Goal: Communication & Community: Answer question/provide support

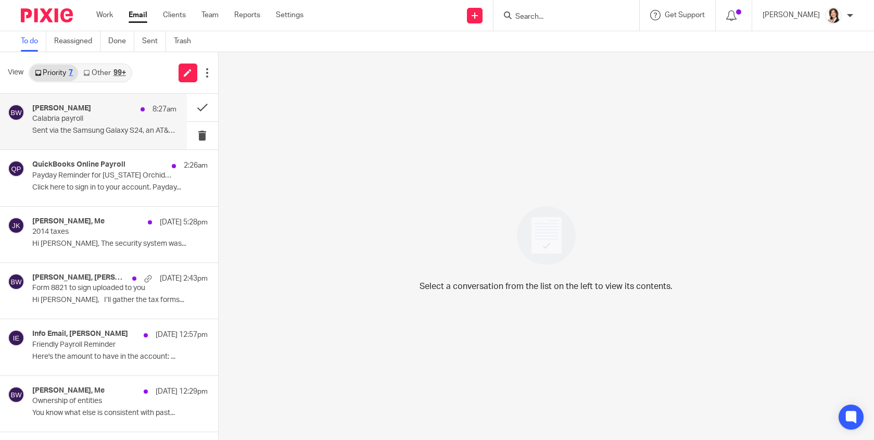
click at [97, 124] on div "Brooke Witt 8:27am Calabria payroll Sent via the Samsung Galaxy S24, an AT&T 5G…" at bounding box center [104, 121] width 144 height 35
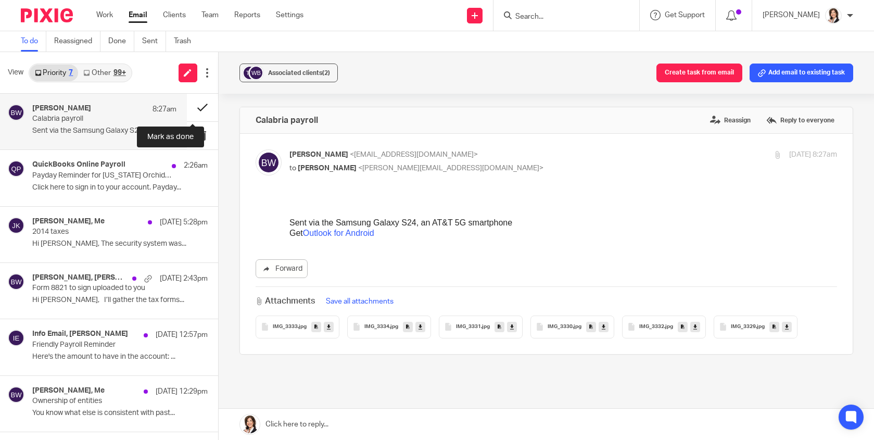
click at [189, 107] on button at bounding box center [202, 108] width 31 height 28
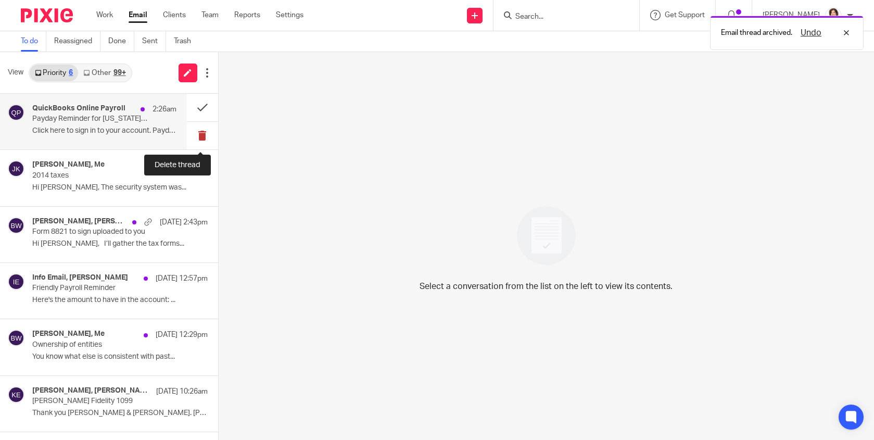
click at [198, 134] on button at bounding box center [202, 136] width 31 height 28
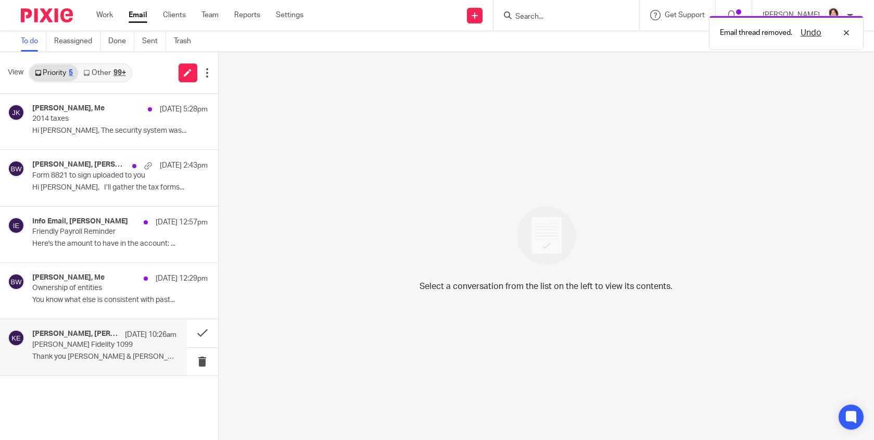
click at [82, 359] on p "Thank you Kevin & Brooke. Marlee On..." at bounding box center [104, 356] width 144 height 9
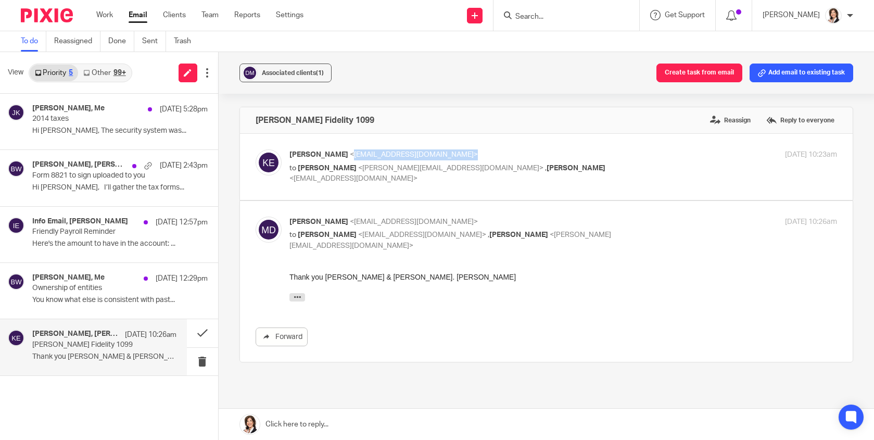
drag, startPoint x: 338, startPoint y: 157, endPoint x: 442, endPoint y: 158, distance: 104.1
click at [442, 158] on p "Kevin Erwert <kerwert@aletheianadvisors.com>" at bounding box center [471, 154] width 365 height 11
drag, startPoint x: 442, startPoint y: 158, endPoint x: 408, endPoint y: 153, distance: 34.7
copy span "[EMAIL_ADDRESS][DOMAIN_NAME]"
click at [292, 72] on span "Associated clients (1)" at bounding box center [293, 73] width 62 height 6
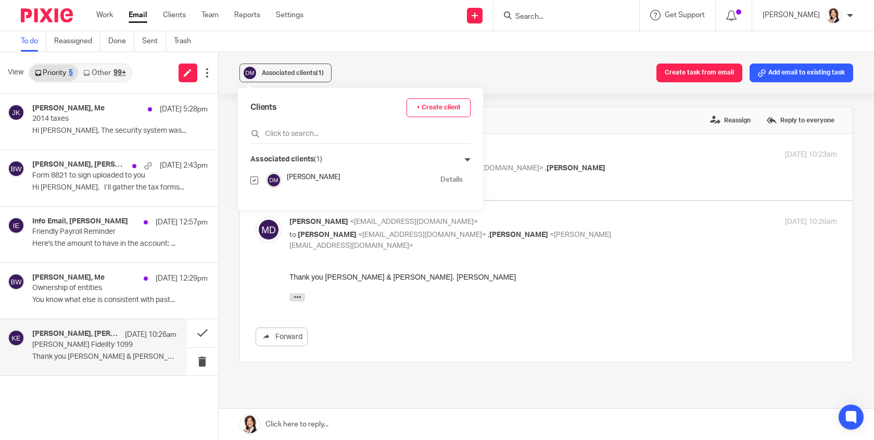
click at [440, 181] on link "Details" at bounding box center [451, 180] width 22 height 10
click at [579, 373] on div "Marlee Draper Fidelity 1099 Reassign Reply to everyone Kevin Erwert <kerwert@al…" at bounding box center [546, 271] width 614 height 328
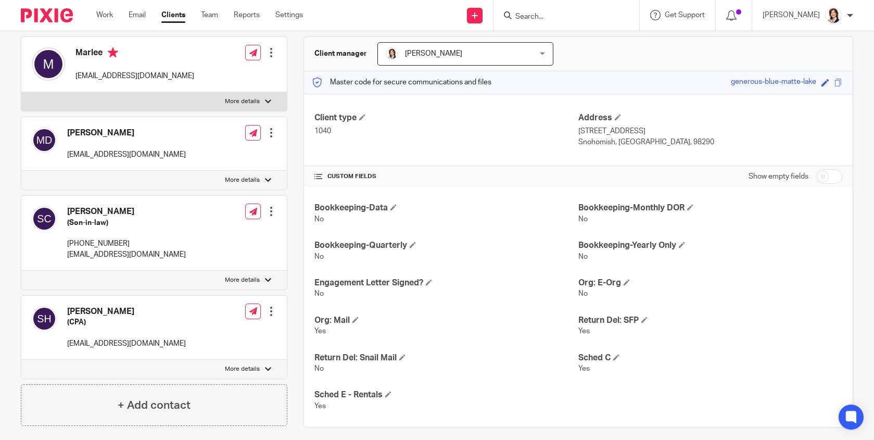
scroll to position [104, 0]
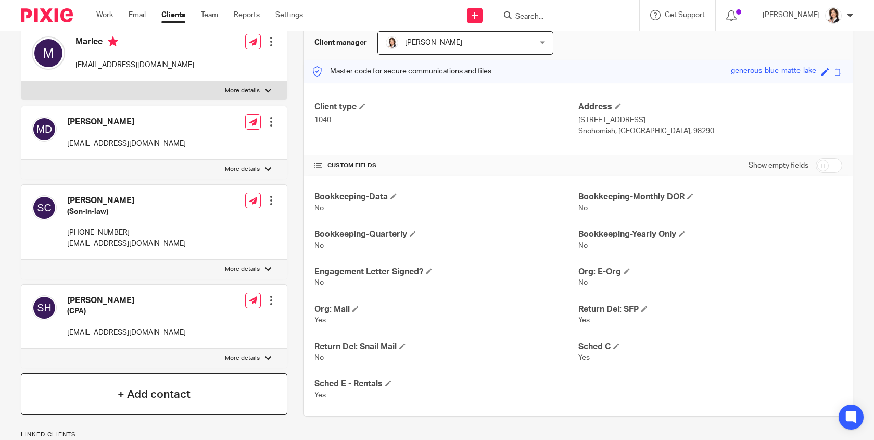
click at [187, 385] on div "+ Add contact" at bounding box center [154, 394] width 267 height 42
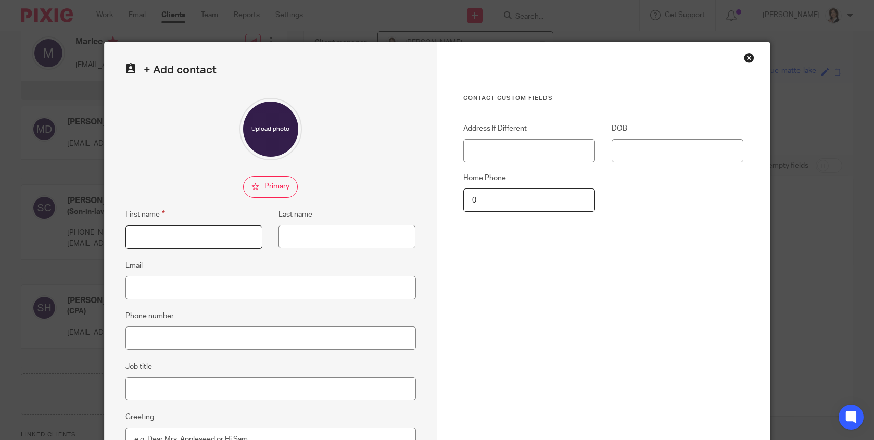
click at [181, 236] on input "First name" at bounding box center [193, 236] width 137 height 23
type input "[PERSON_NAME]"
click at [250, 291] on input "Email" at bounding box center [270, 287] width 290 height 23
paste input "[EMAIL_ADDRESS][DOMAIN_NAME]"
type input "[EMAIL_ADDRESS][DOMAIN_NAME]"
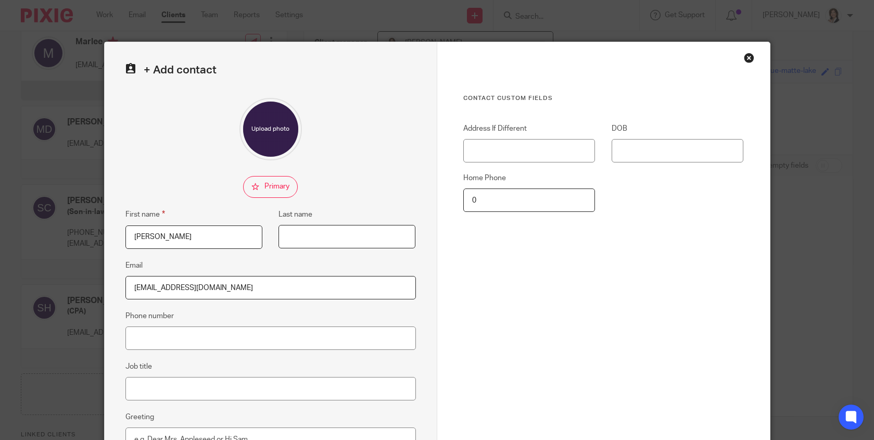
click at [287, 238] on input "Last name" at bounding box center [347, 236] width 137 height 23
type input "Erwert"
click at [318, 278] on input "kerwert@aletheianadvisors.com" at bounding box center [270, 287] width 290 height 23
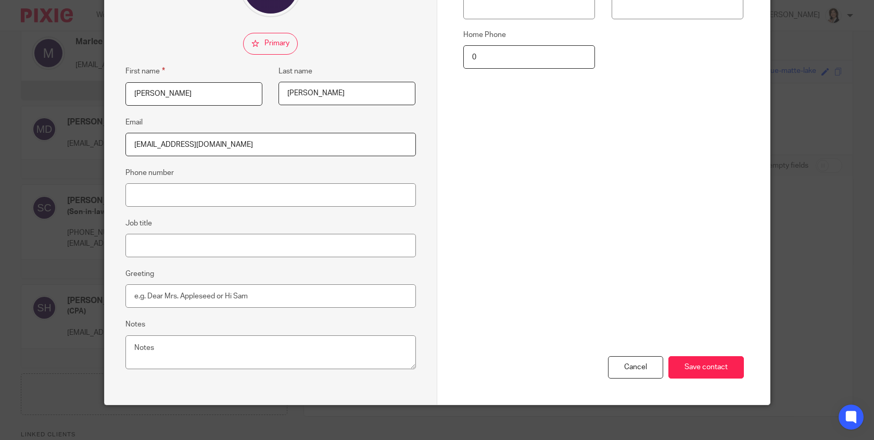
scroll to position [150, 0]
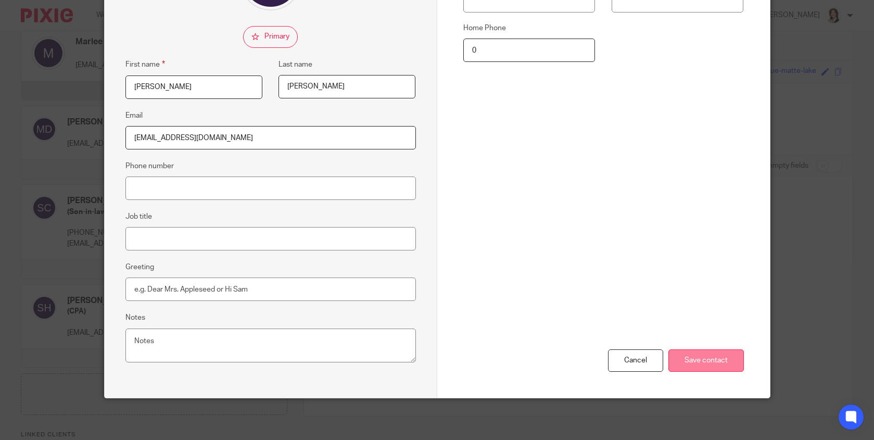
click at [711, 366] on input "Save contact" at bounding box center [705, 360] width 75 height 22
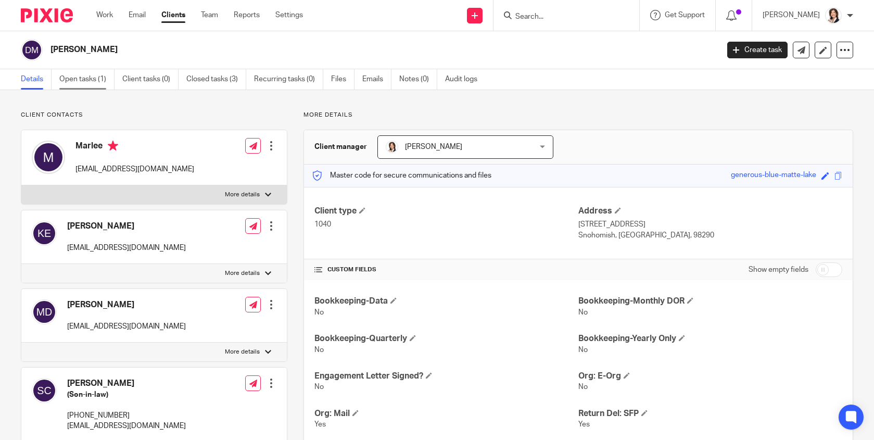
click at [74, 76] on link "Open tasks (1)" at bounding box center [86, 79] width 55 height 20
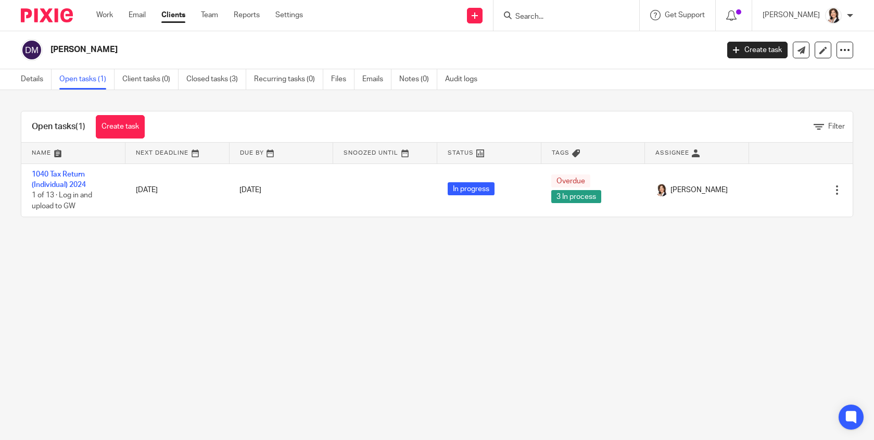
click at [68, 334] on main "[PERSON_NAME] Create task Export data Merge Archive client Delete client Detail…" at bounding box center [437, 220] width 874 height 440
click at [546, 18] on input "Search" at bounding box center [561, 16] width 94 height 9
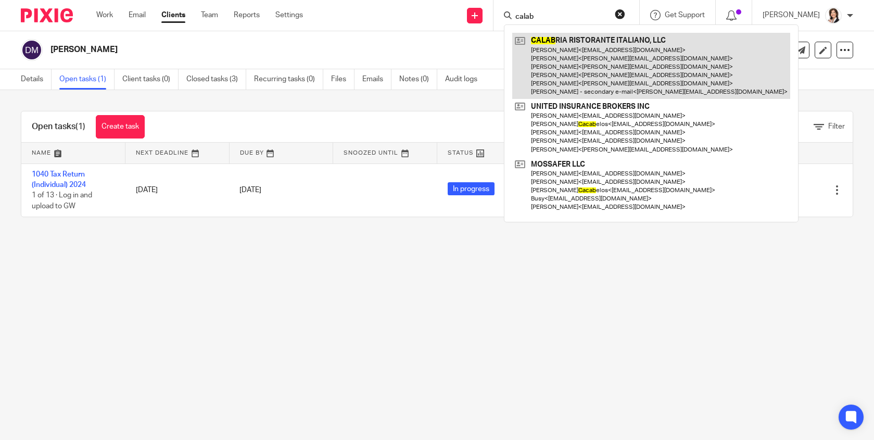
type input "calab"
click at [595, 50] on link at bounding box center [651, 66] width 278 height 66
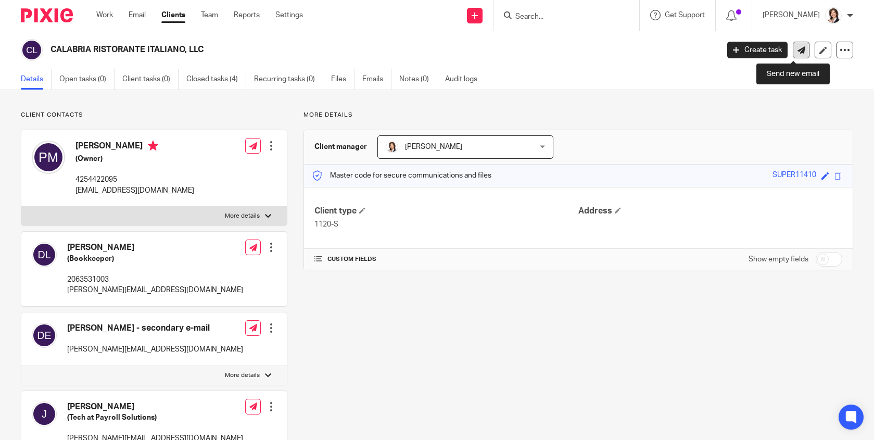
click at [798, 52] on icon at bounding box center [802, 50] width 8 height 8
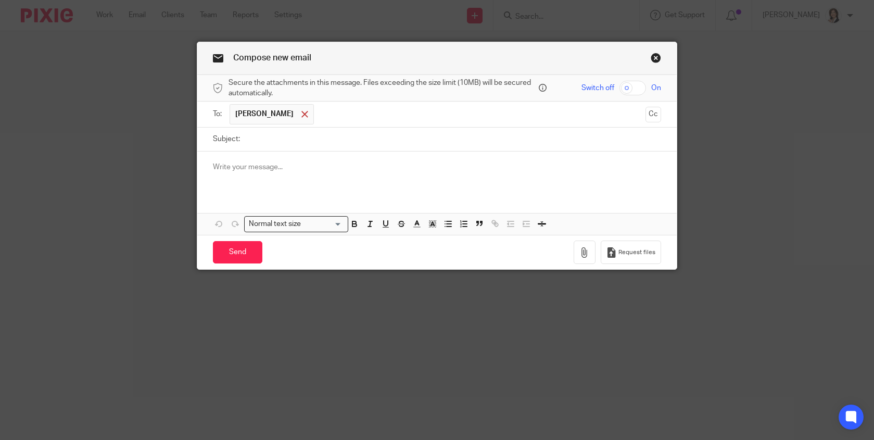
click at [301, 116] on span at bounding box center [304, 114] width 7 height 7
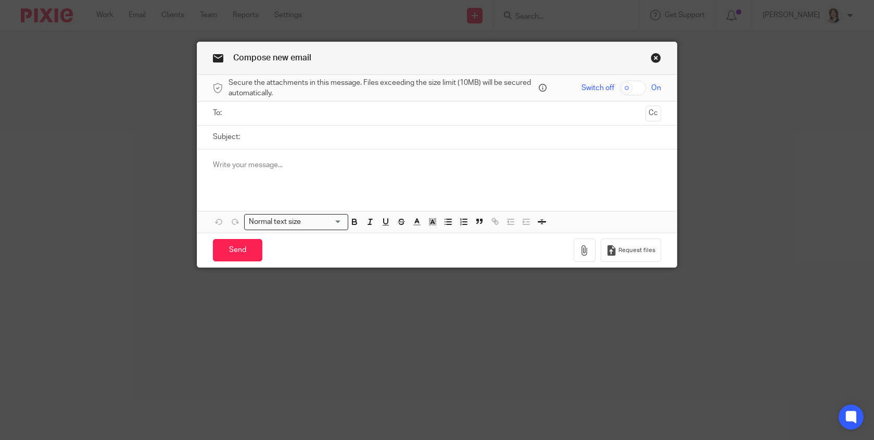
click at [283, 116] on input "text" at bounding box center [436, 113] width 409 height 12
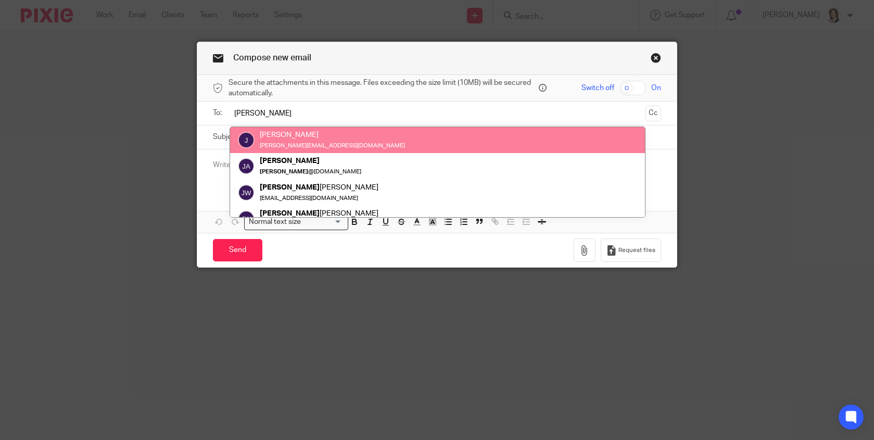
type input "jay"
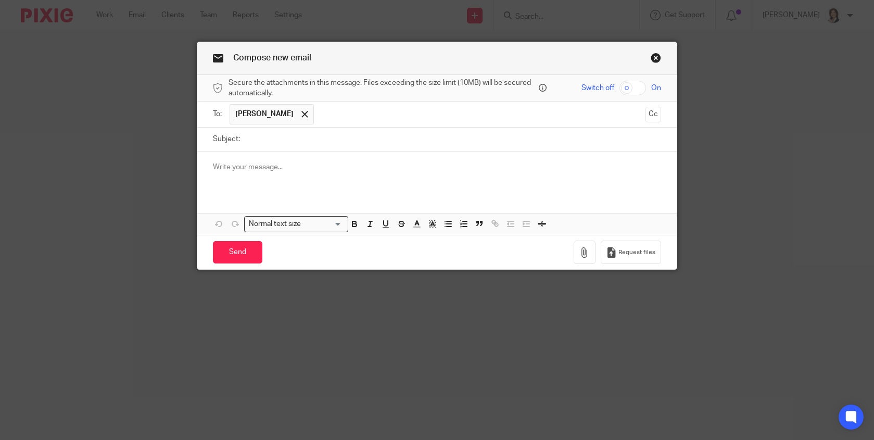
click at [275, 143] on input "Subject:" at bounding box center [453, 139] width 416 height 23
type input "Calabria 8/31-9/13 payroll submission"
click at [285, 170] on p at bounding box center [437, 167] width 448 height 10
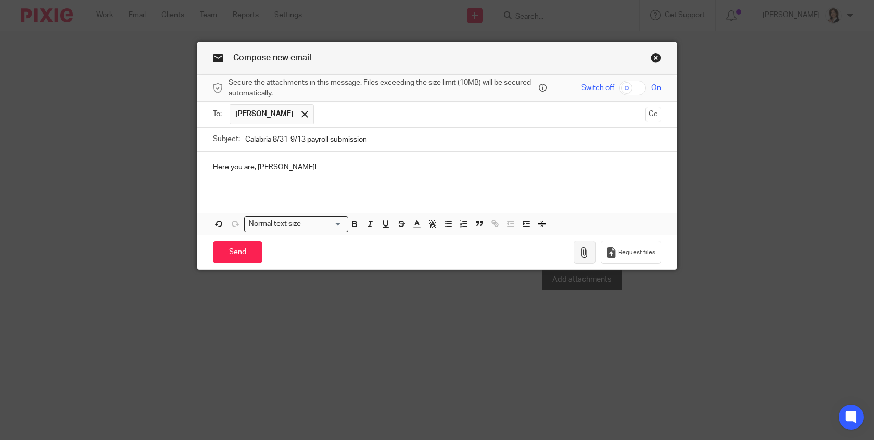
click at [574, 257] on button "button" at bounding box center [585, 251] width 22 height 23
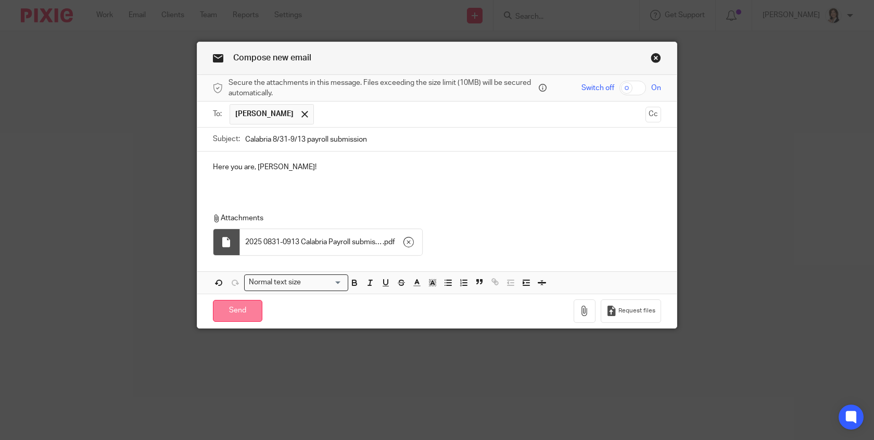
click at [236, 309] on input "Send" at bounding box center [237, 311] width 49 height 22
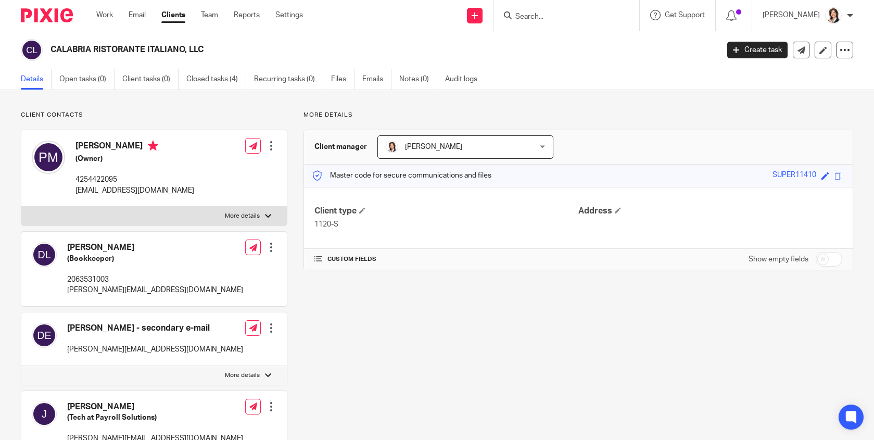
click at [542, 21] on input "Search" at bounding box center [561, 16] width 94 height 9
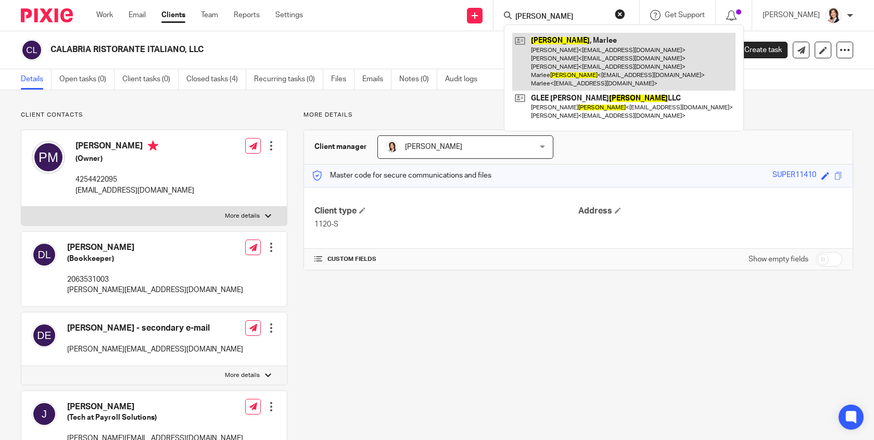
type input "[PERSON_NAME]"
click at [559, 62] on link at bounding box center [623, 62] width 223 height 58
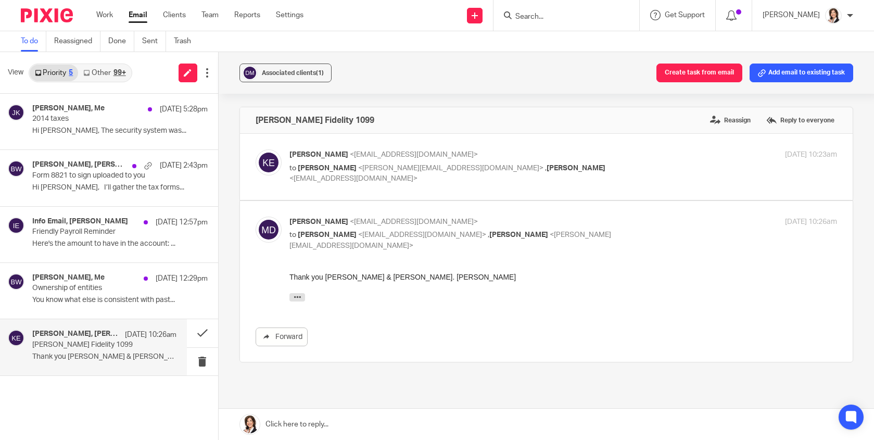
click at [59, 340] on p "Marlee Draper Fidelity 1099" at bounding box center [89, 344] width 115 height 9
click at [153, 42] on link "Sent" at bounding box center [154, 41] width 24 height 20
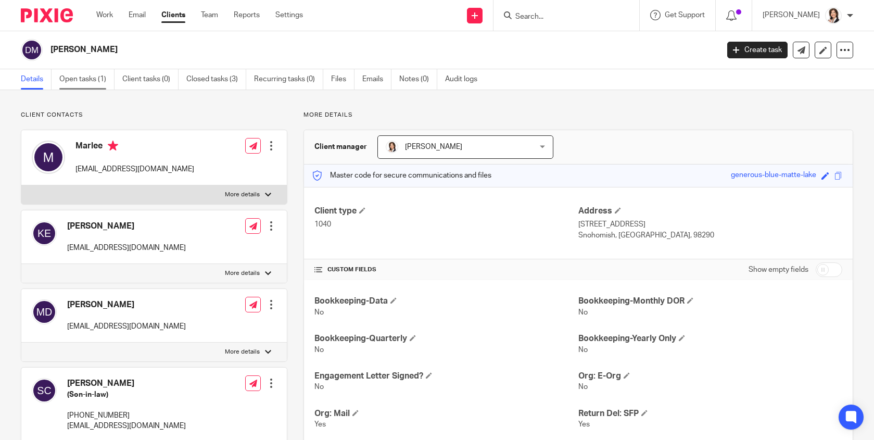
click at [90, 80] on link "Open tasks (1)" at bounding box center [86, 79] width 55 height 20
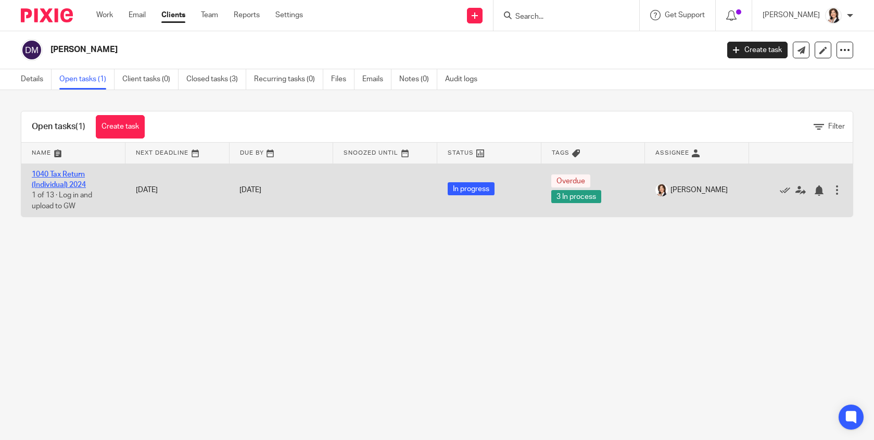
click at [53, 176] on link "1040 Tax Return (Individual) 2024" at bounding box center [59, 180] width 54 height 18
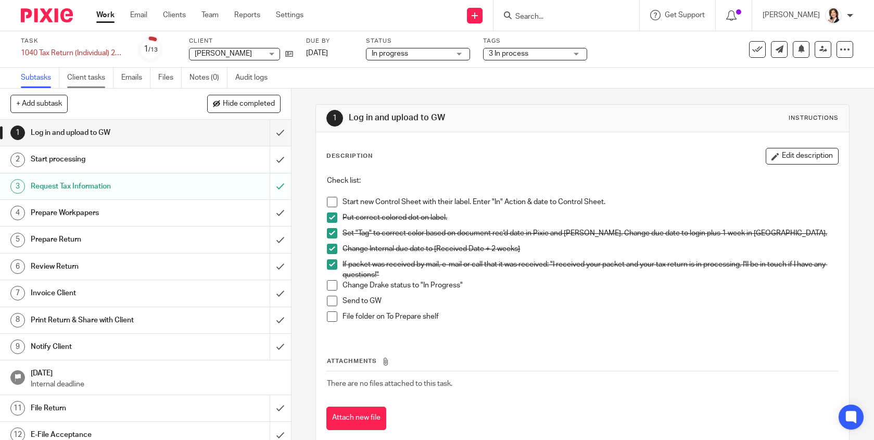
click at [83, 82] on link "Client tasks" at bounding box center [90, 78] width 46 height 20
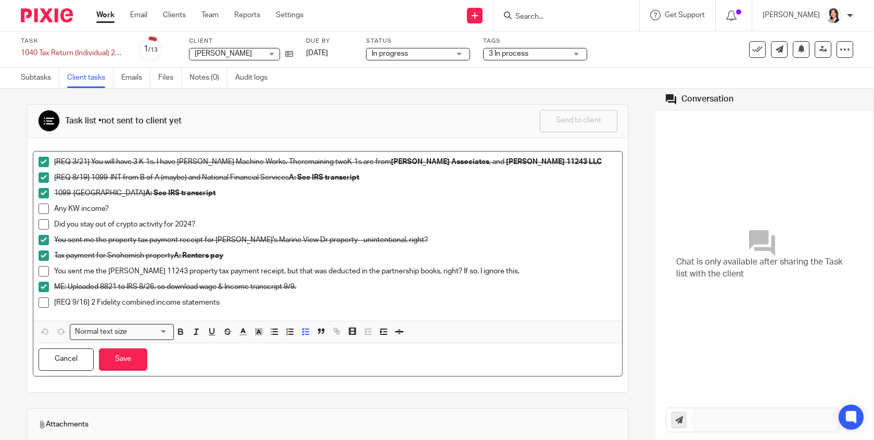
click at [217, 302] on p "[REQ 9/16] 2 Fidelity combined income statements" at bounding box center [335, 302] width 562 height 10
click at [122, 354] on button "Save" at bounding box center [123, 359] width 48 height 22
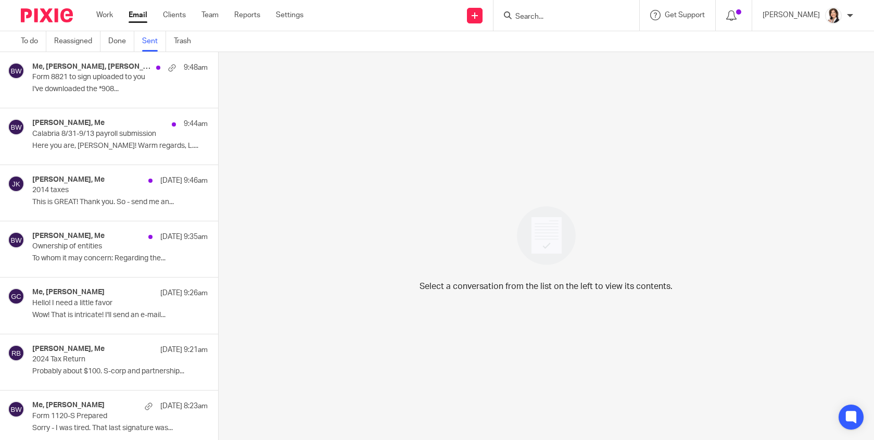
click at [120, 70] on h4 "Me, [PERSON_NAME], [PERSON_NAME]" at bounding box center [91, 66] width 119 height 9
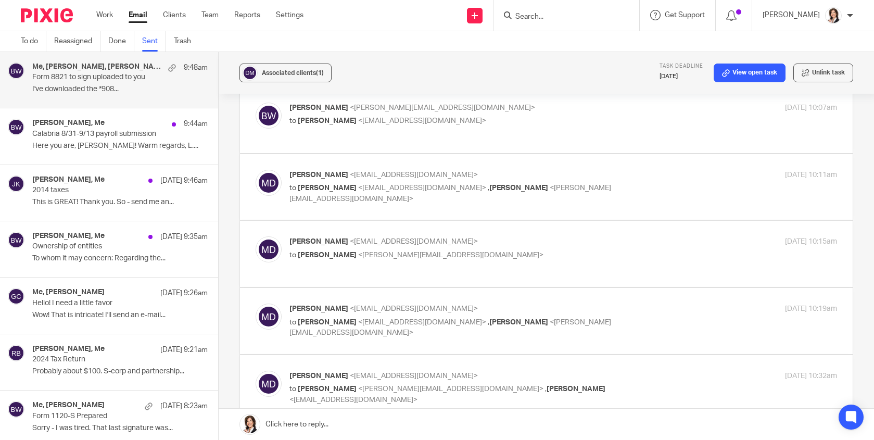
scroll to position [573, 0]
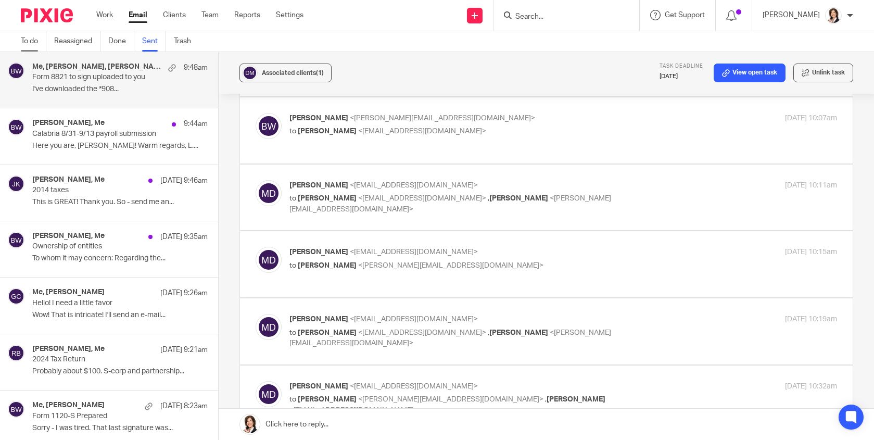
click at [34, 43] on link "To do" at bounding box center [34, 41] width 26 height 20
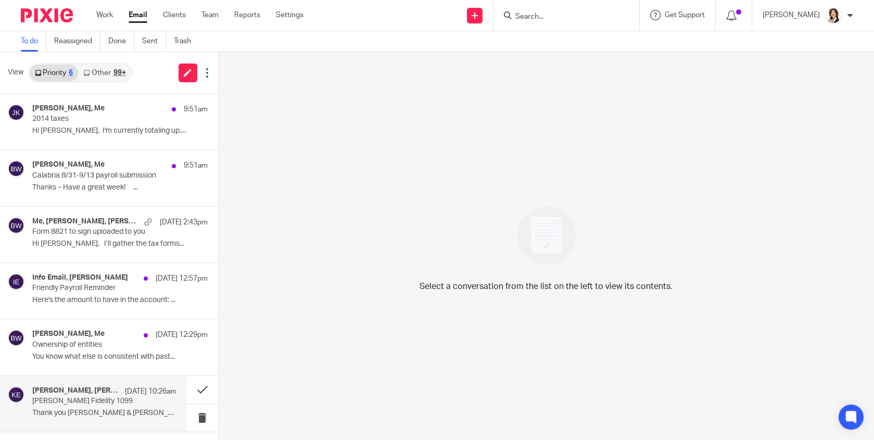
click at [80, 385] on div "[PERSON_NAME], [PERSON_NAME] [DATE] 10:26am [PERSON_NAME] Fidelity 1099 Thank y…" at bounding box center [93, 404] width 187 height 56
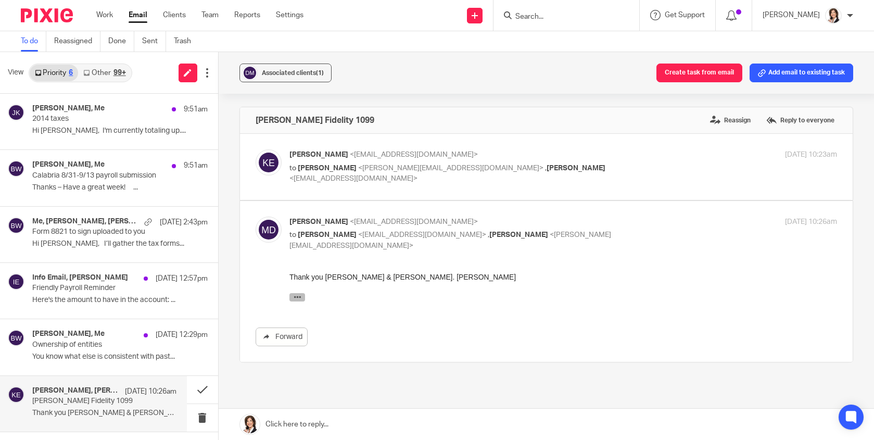
click at [295, 297] on icon "button" at bounding box center [297, 297] width 8 height 8
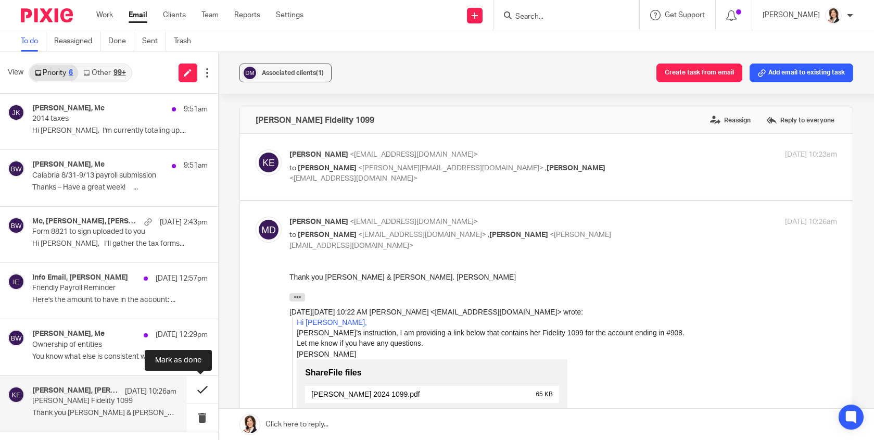
click at [199, 390] on button at bounding box center [202, 390] width 31 height 28
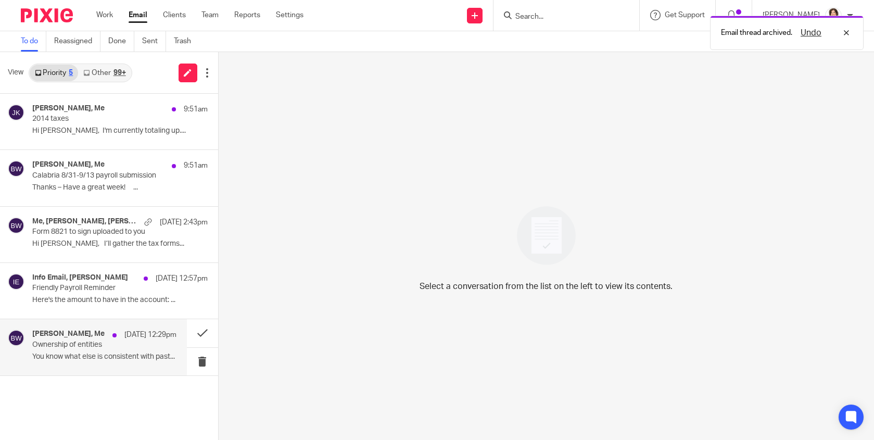
click at [82, 348] on p "Ownership of entities" at bounding box center [89, 344] width 115 height 9
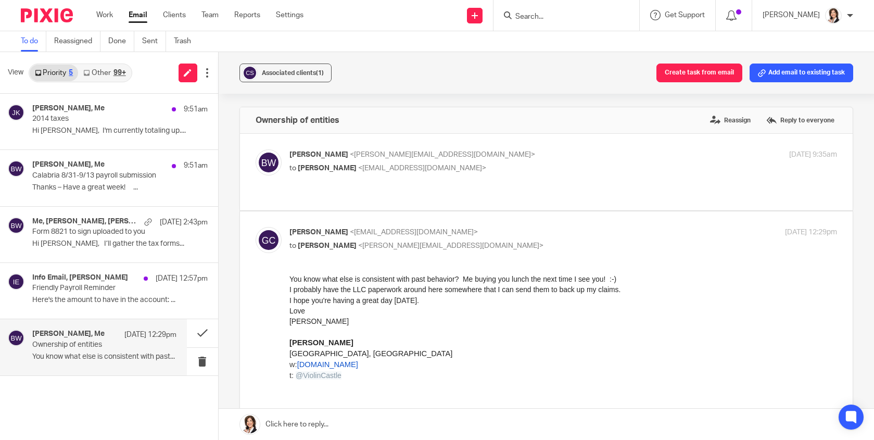
click at [318, 422] on link at bounding box center [546, 424] width 655 height 31
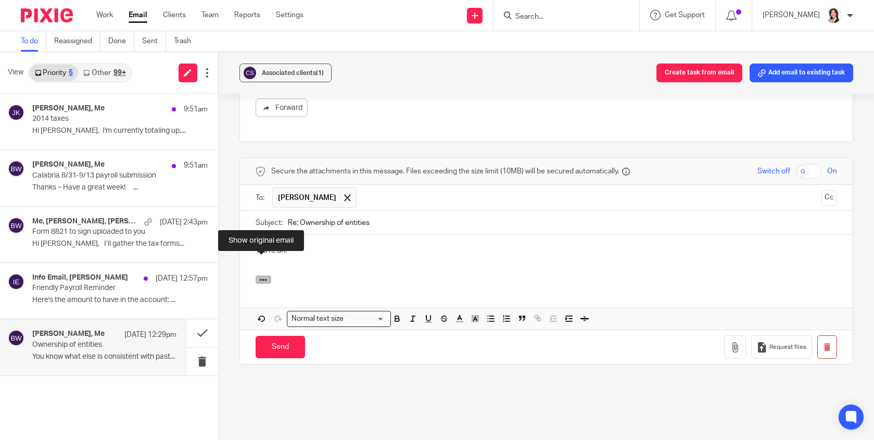
click at [263, 276] on icon "button" at bounding box center [263, 280] width 8 height 8
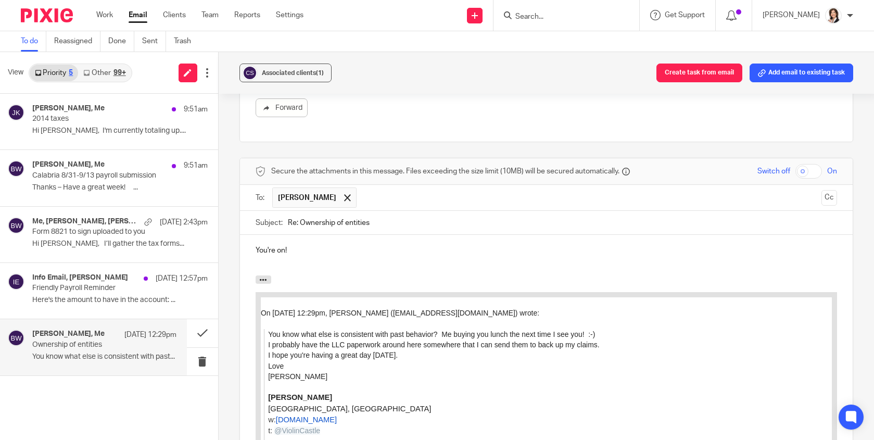
click at [283, 245] on p "You're on!" at bounding box center [546, 250] width 581 height 10
click at [369, 245] on p "You're on for lunch!" at bounding box center [546, 250] width 581 height 10
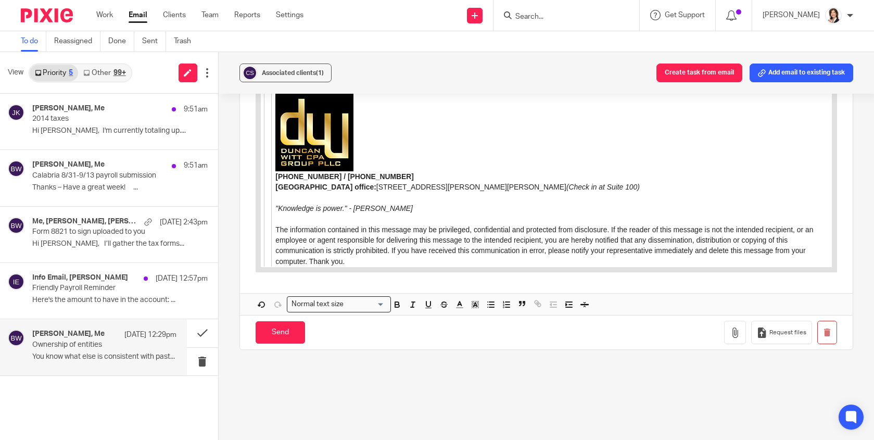
scroll to position [952, 0]
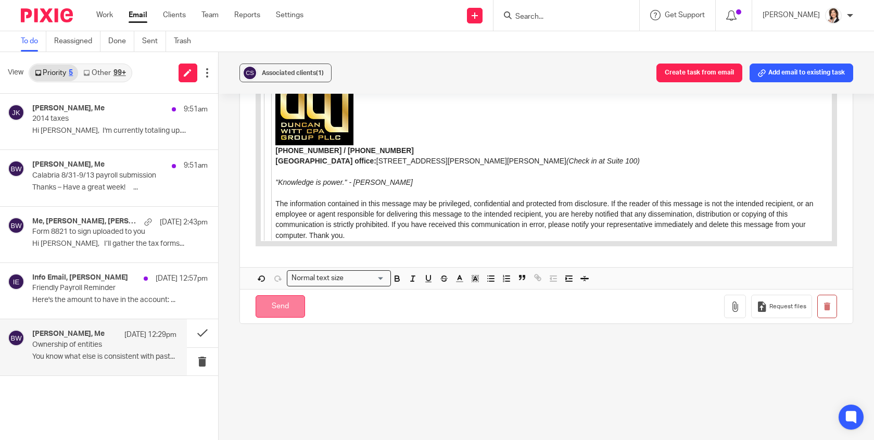
click at [277, 295] on input "Send" at bounding box center [280, 306] width 49 height 22
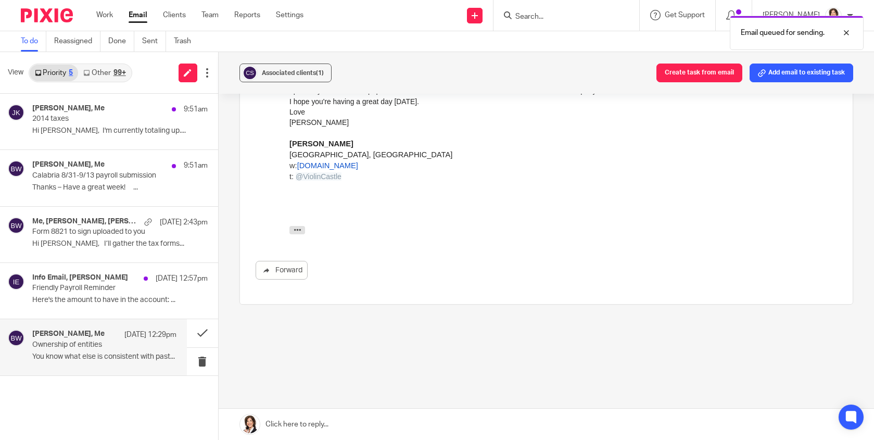
scroll to position [179, 0]
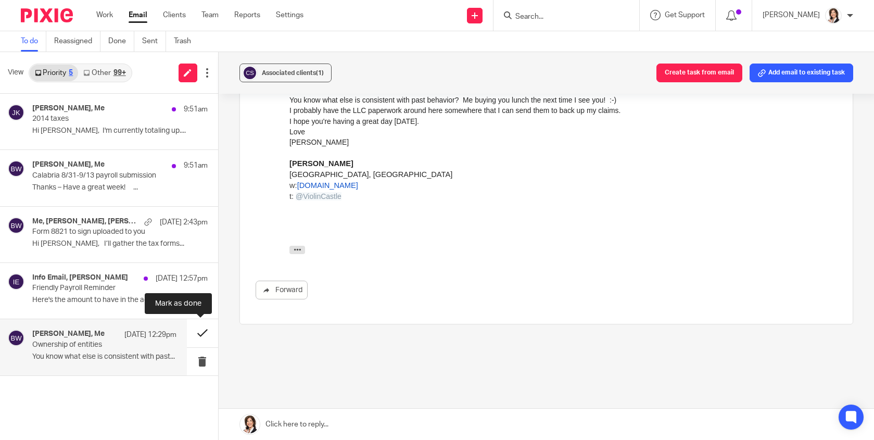
click at [199, 332] on button at bounding box center [202, 333] width 31 height 28
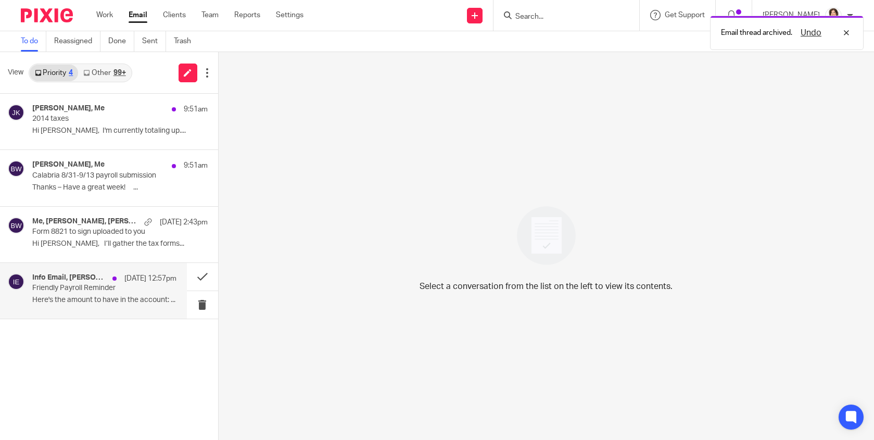
click at [109, 288] on p "Friendly Payroll Reminder" at bounding box center [89, 288] width 115 height 9
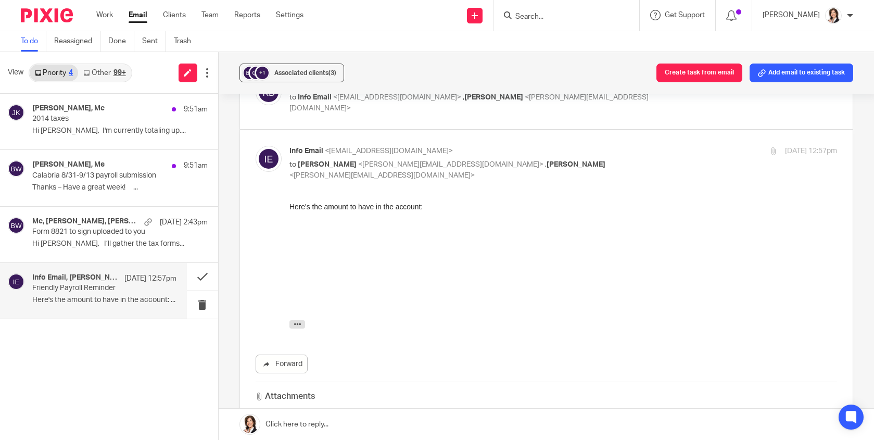
scroll to position [156, 0]
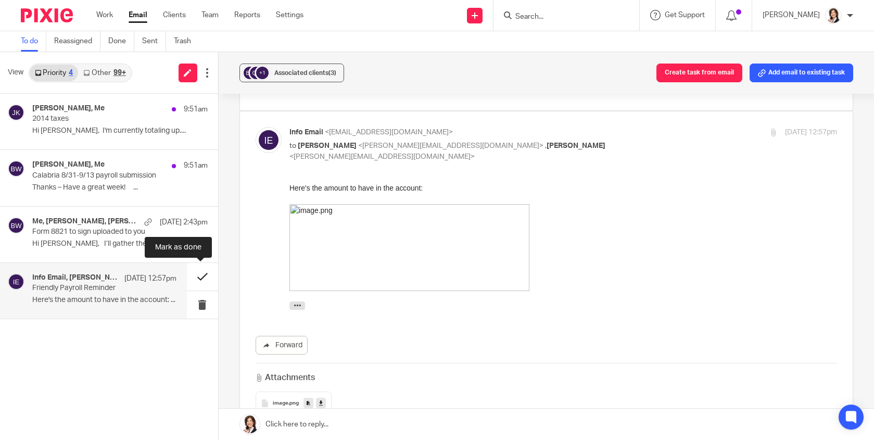
click at [200, 277] on button at bounding box center [202, 277] width 31 height 28
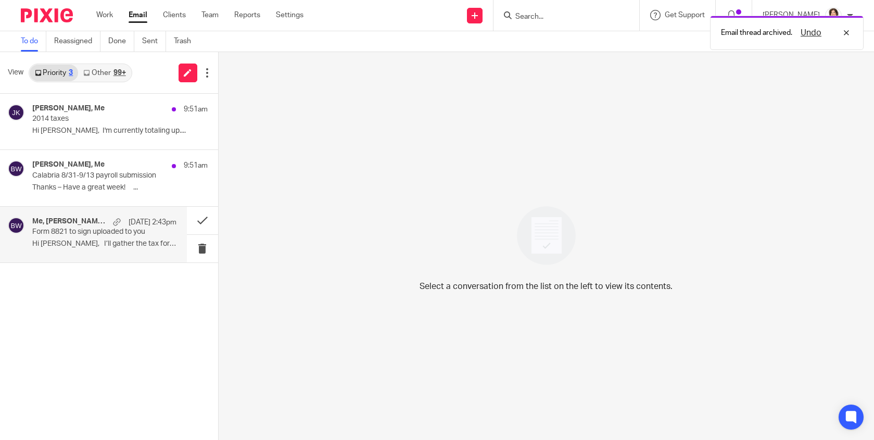
click at [118, 236] on p "Form 8821 to sign uploaded to you" at bounding box center [89, 231] width 115 height 9
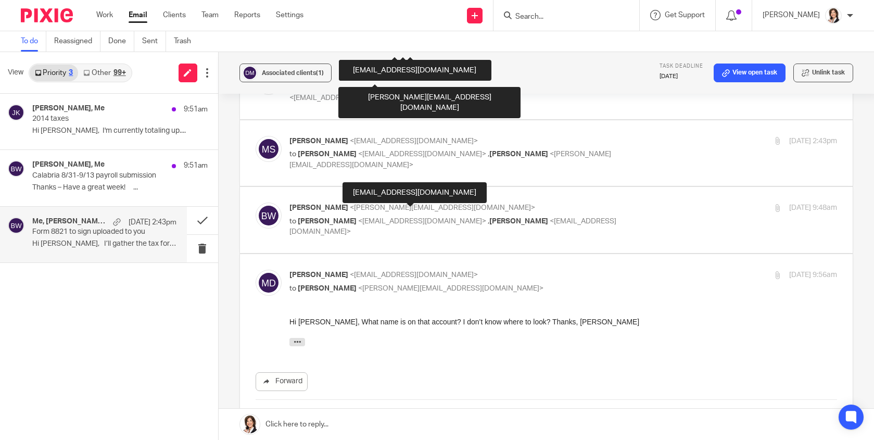
scroll to position [937, 0]
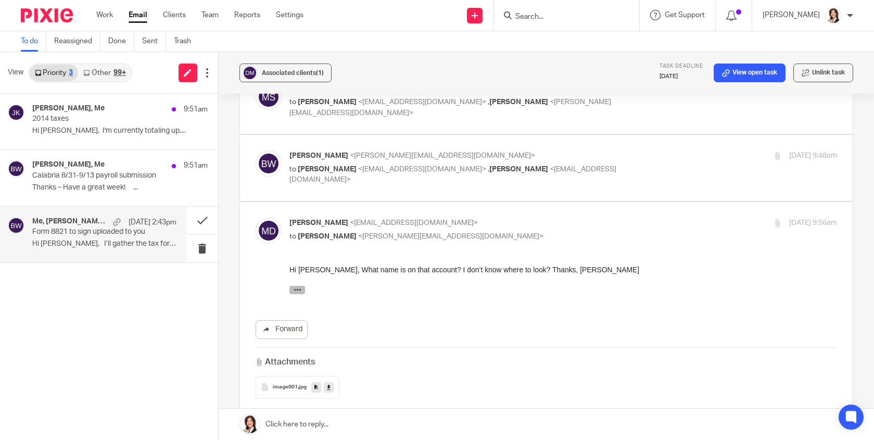
click at [297, 290] on icon "button" at bounding box center [297, 290] width 8 height 8
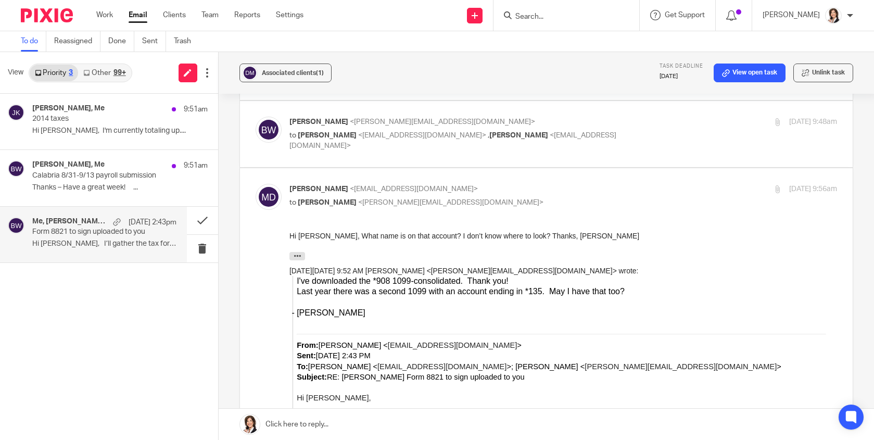
scroll to position [989, 0]
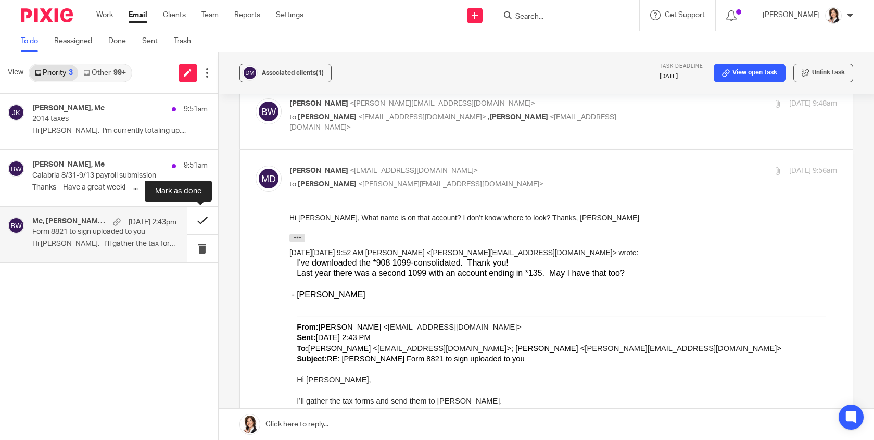
click at [194, 221] on button at bounding box center [202, 221] width 31 height 28
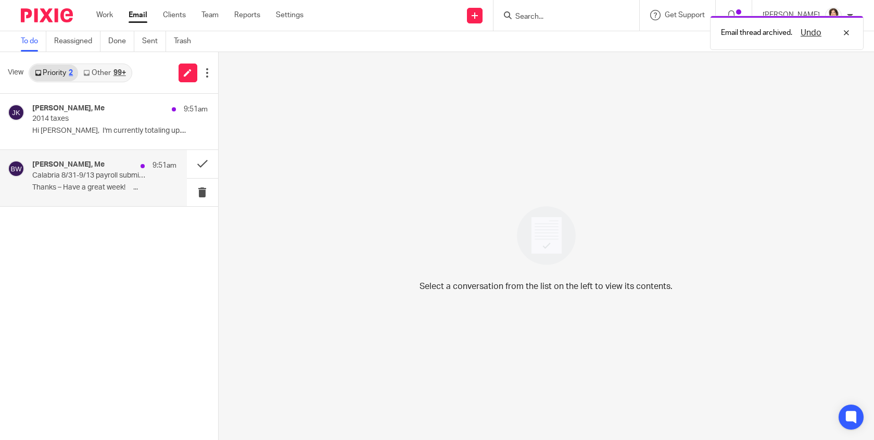
click at [65, 168] on h4 "Jay Moorhead, Me" at bounding box center [68, 164] width 72 height 9
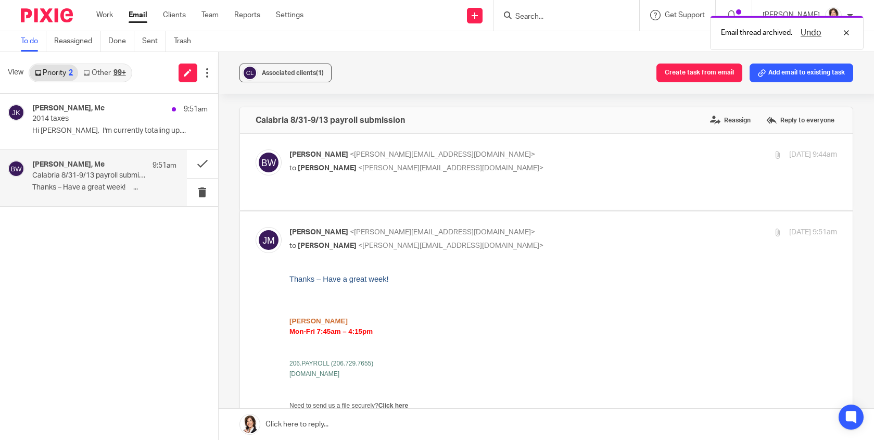
scroll to position [0, 0]
click at [202, 164] on button at bounding box center [202, 164] width 31 height 28
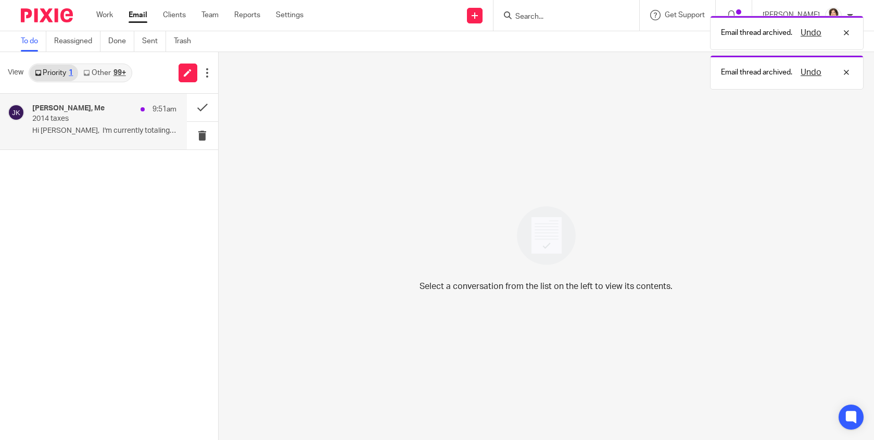
click at [73, 121] on p "2014 taxes" at bounding box center [89, 119] width 115 height 9
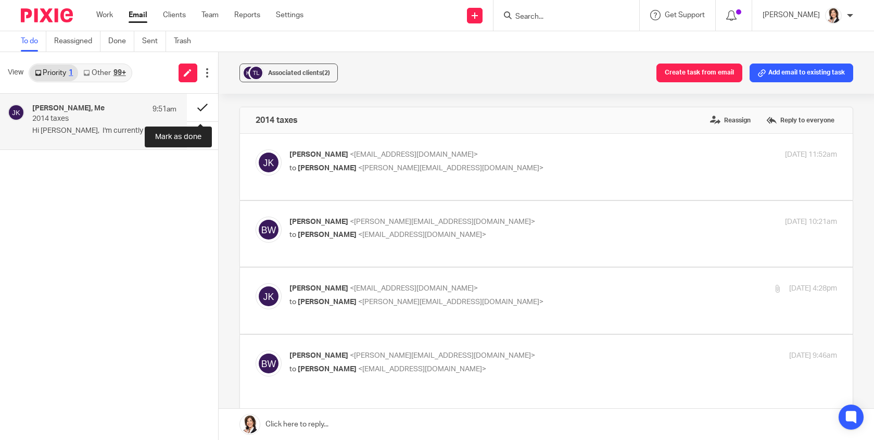
click at [199, 106] on button at bounding box center [202, 108] width 31 height 28
